Goal: Information Seeking & Learning: Learn about a topic

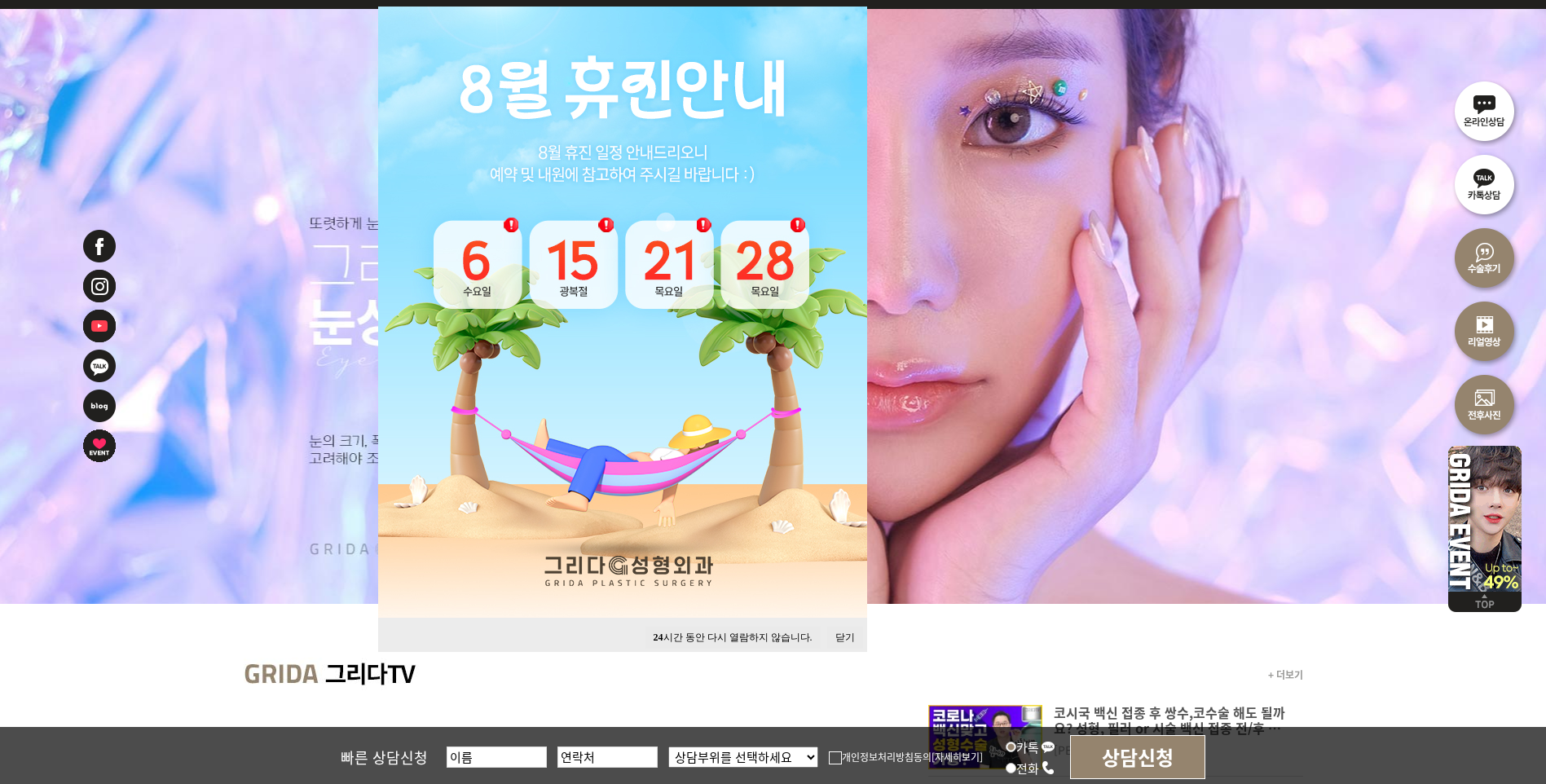
scroll to position [326, 0]
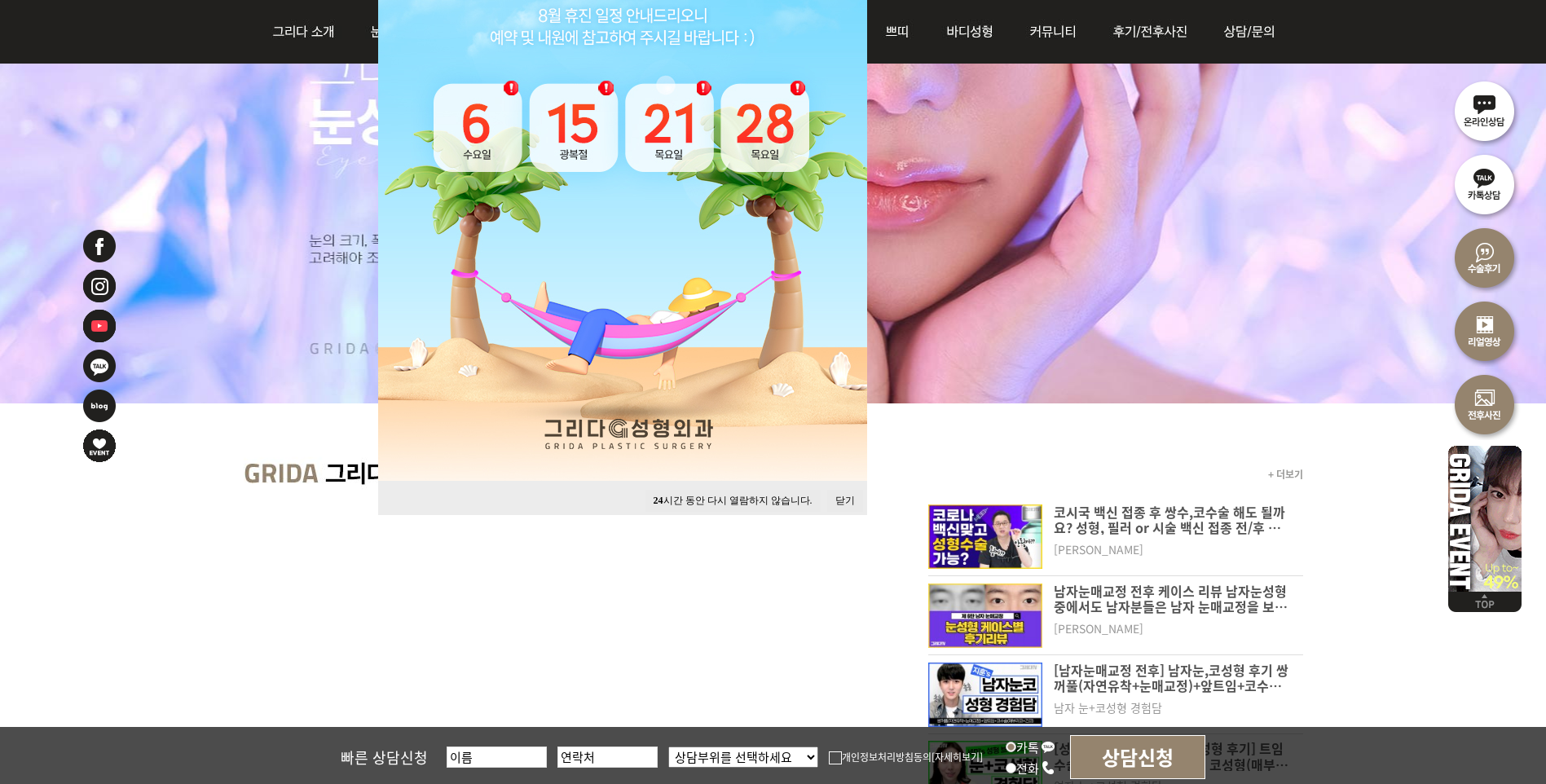
click at [853, 492] on button "닫기" at bounding box center [845, 501] width 36 height 22
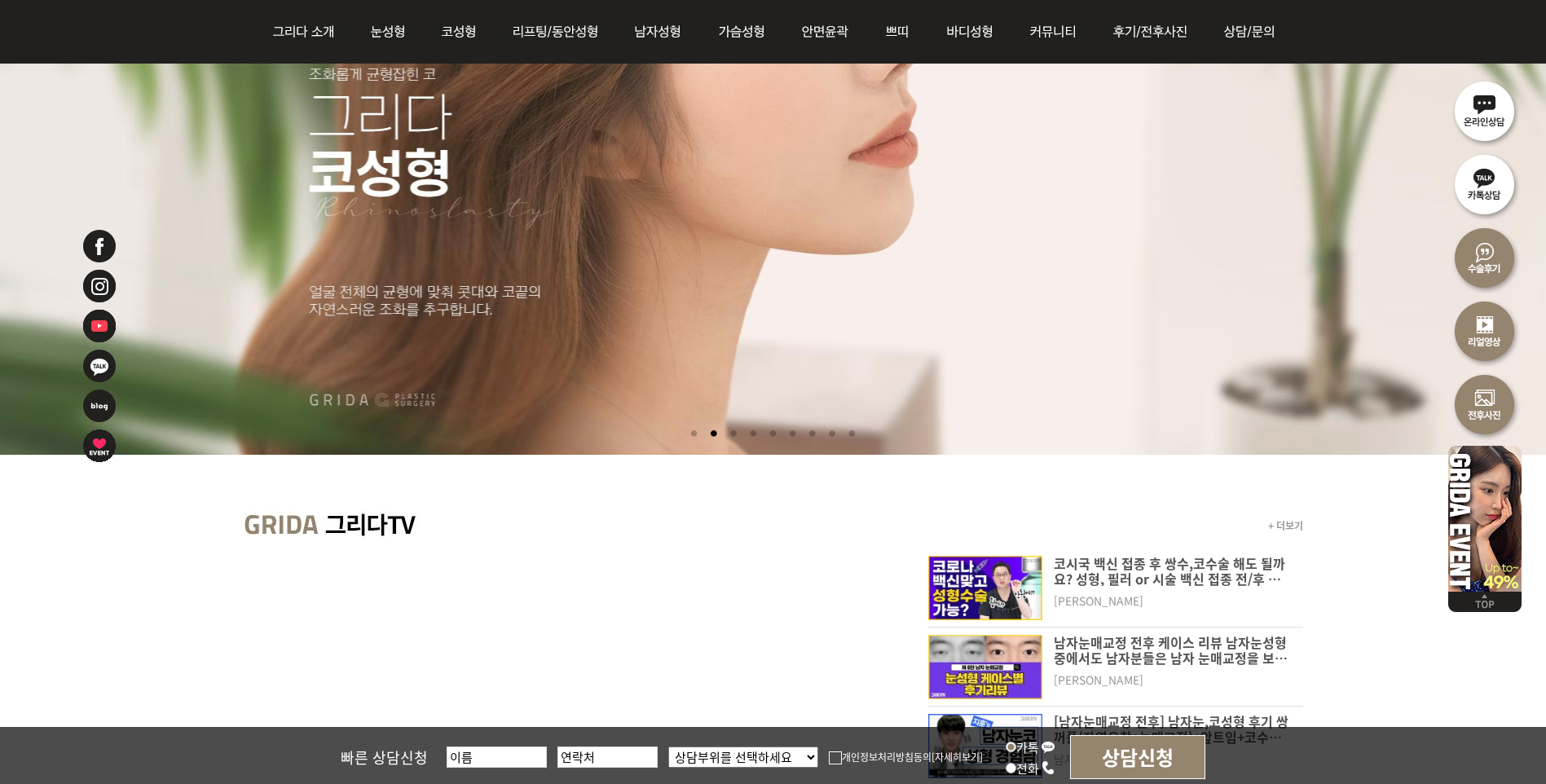
scroll to position [244, 0]
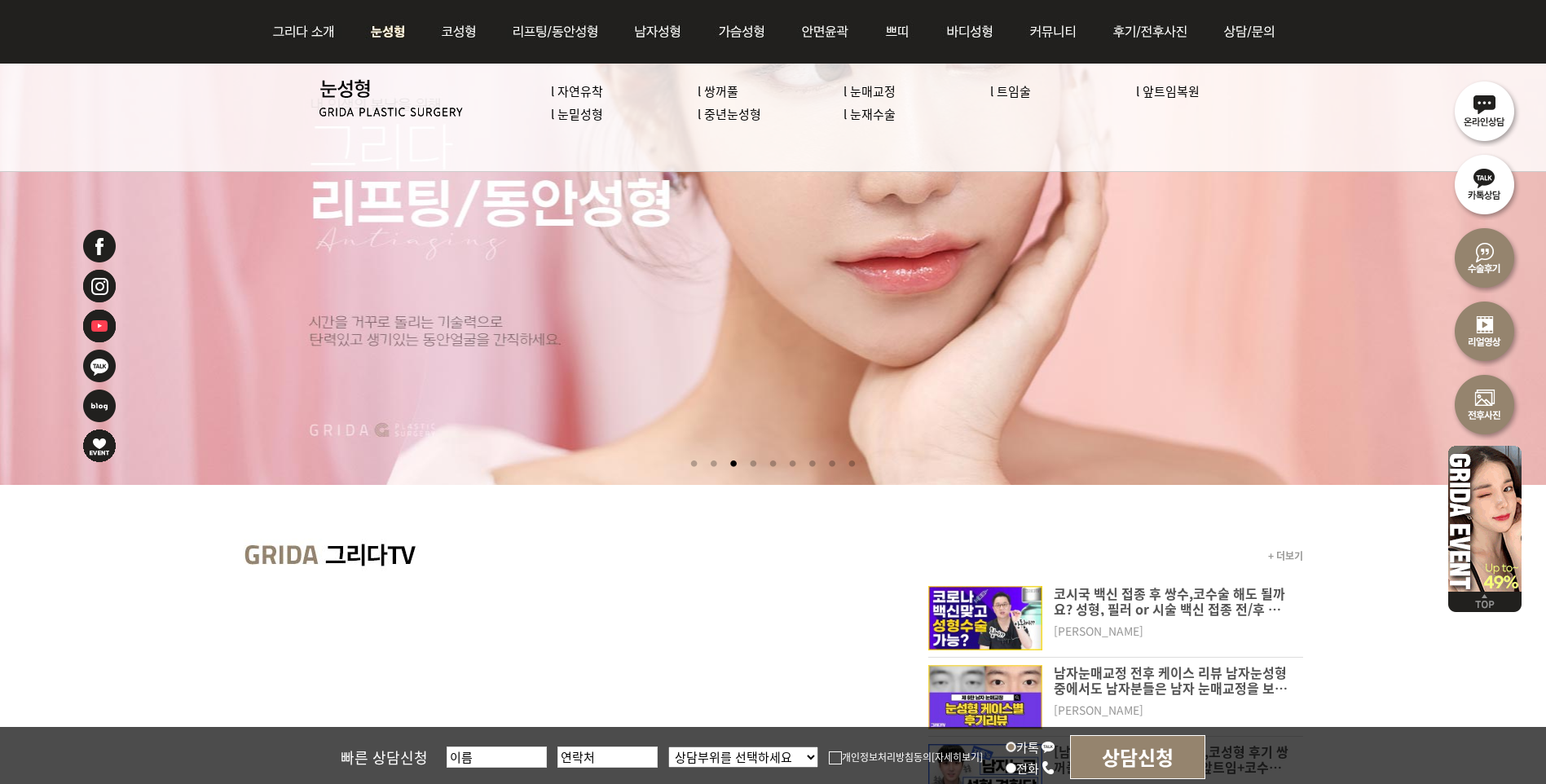
click at [720, 112] on link "l 중년눈성형" at bounding box center [729, 113] width 63 height 17
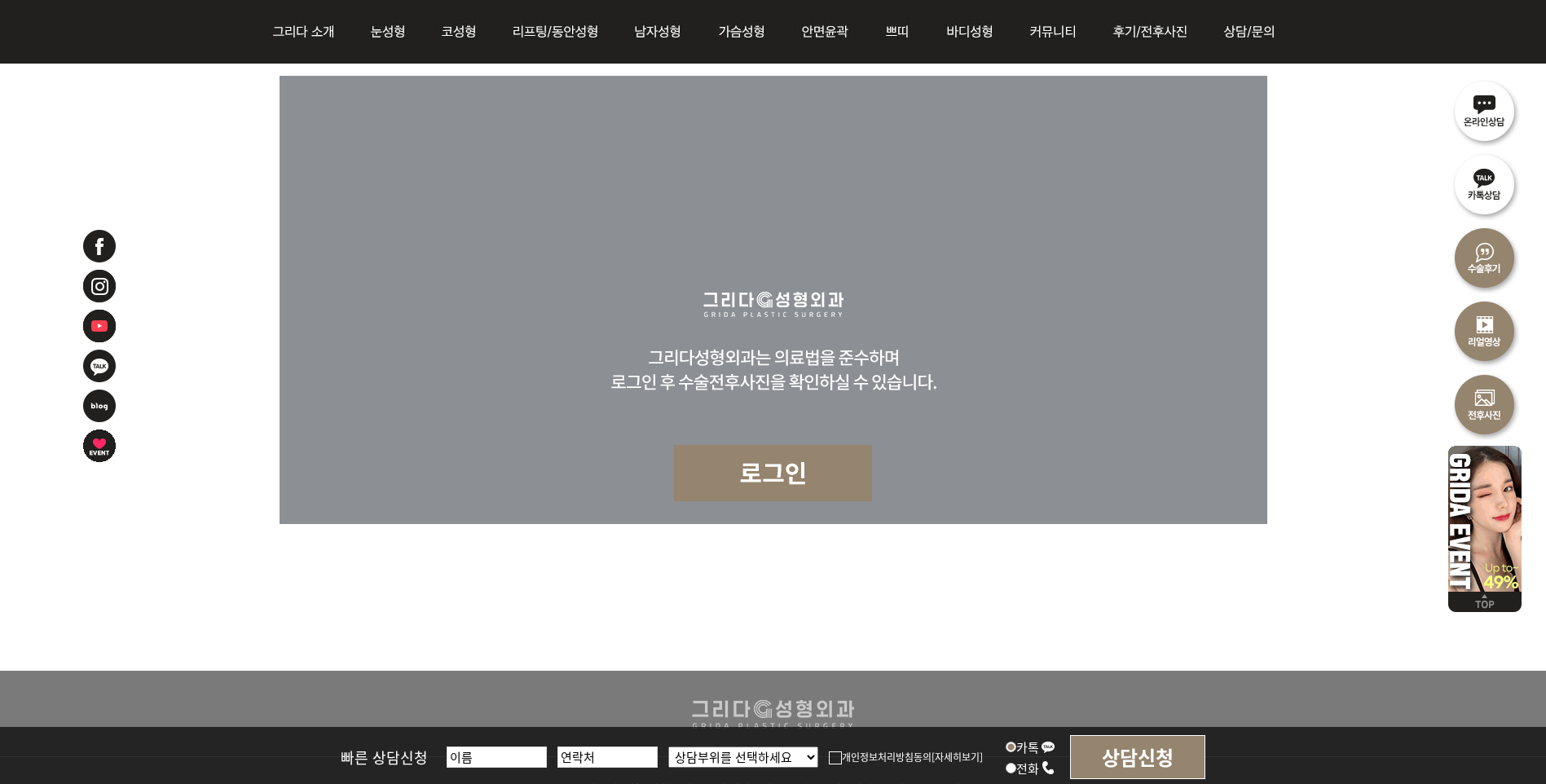
scroll to position [4801, 0]
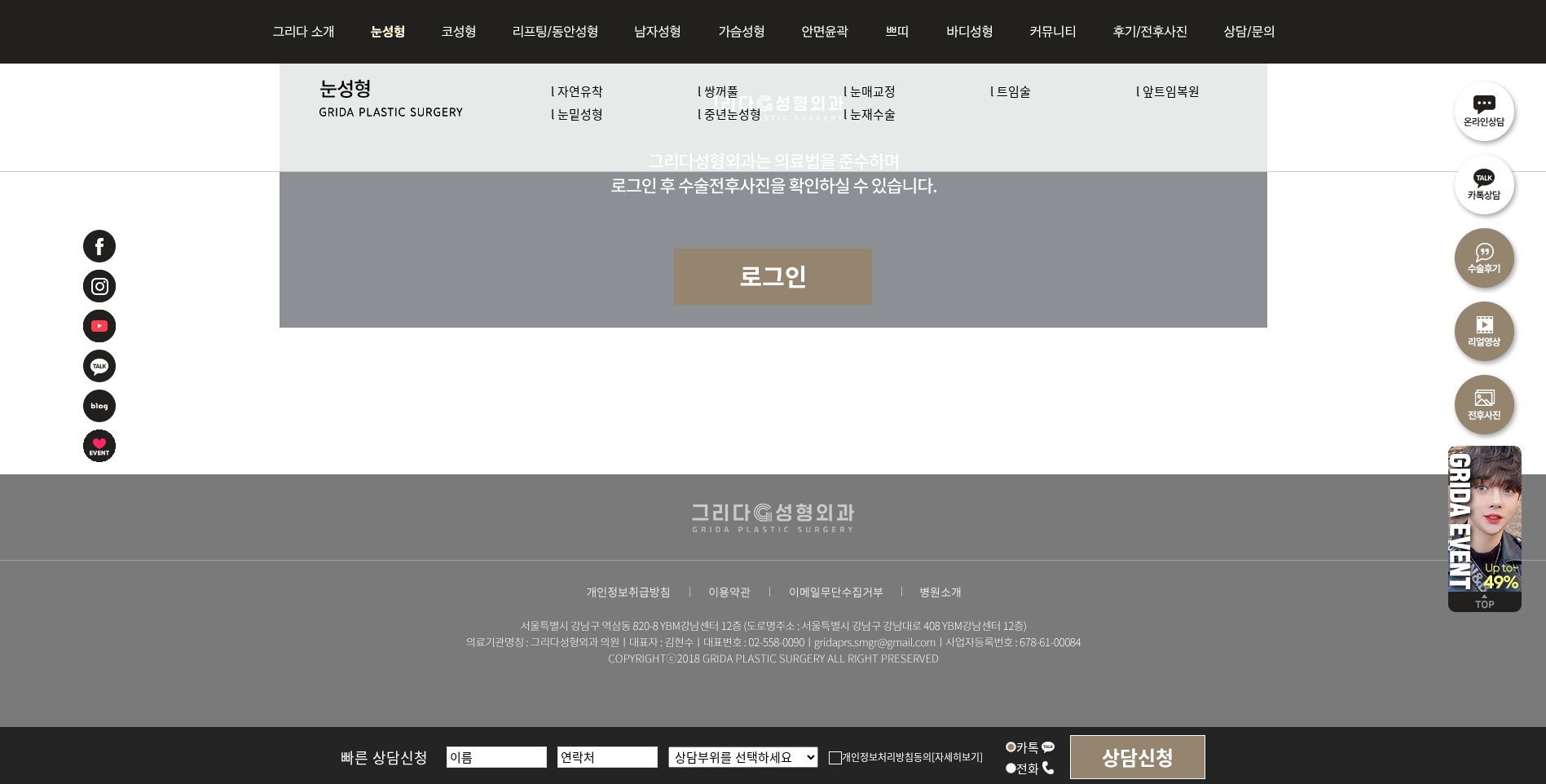
click at [870, 93] on link "l 눈매교정" at bounding box center [869, 91] width 53 height 17
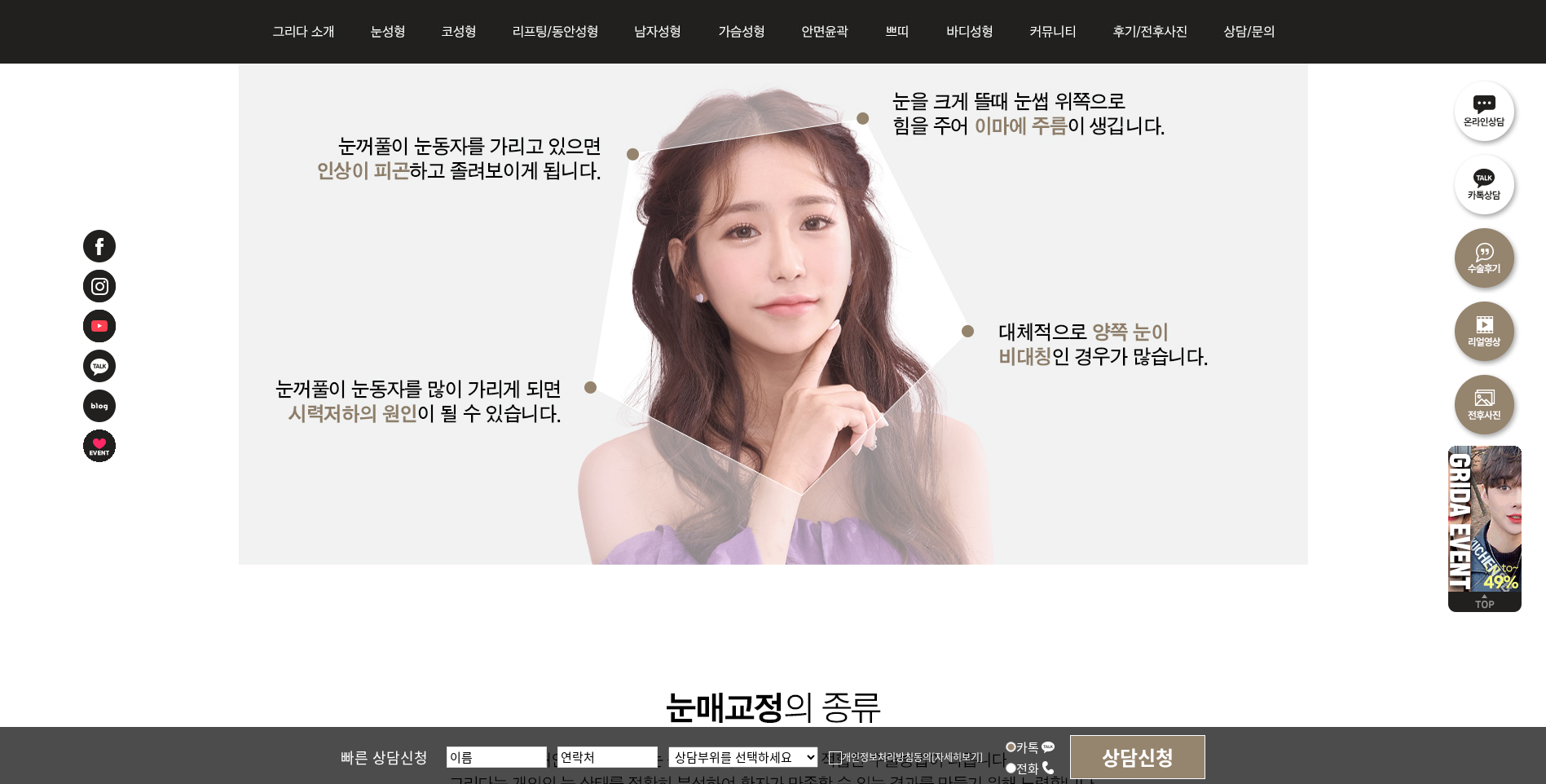
scroll to position [3667, 0]
